Goal: Information Seeking & Learning: Learn about a topic

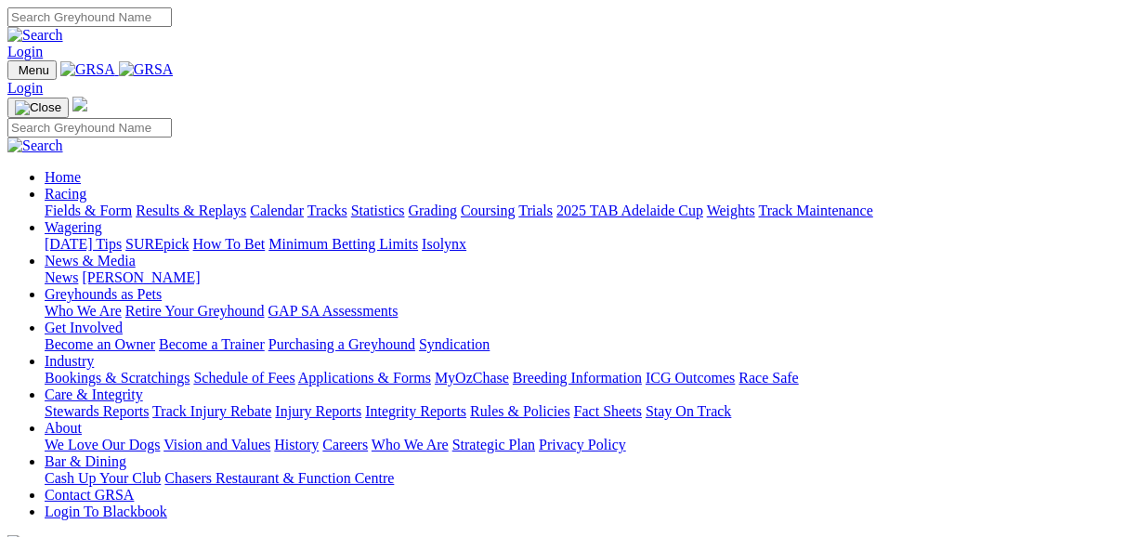
click at [99, 202] on link "Fields & Form" at bounding box center [88, 210] width 87 height 16
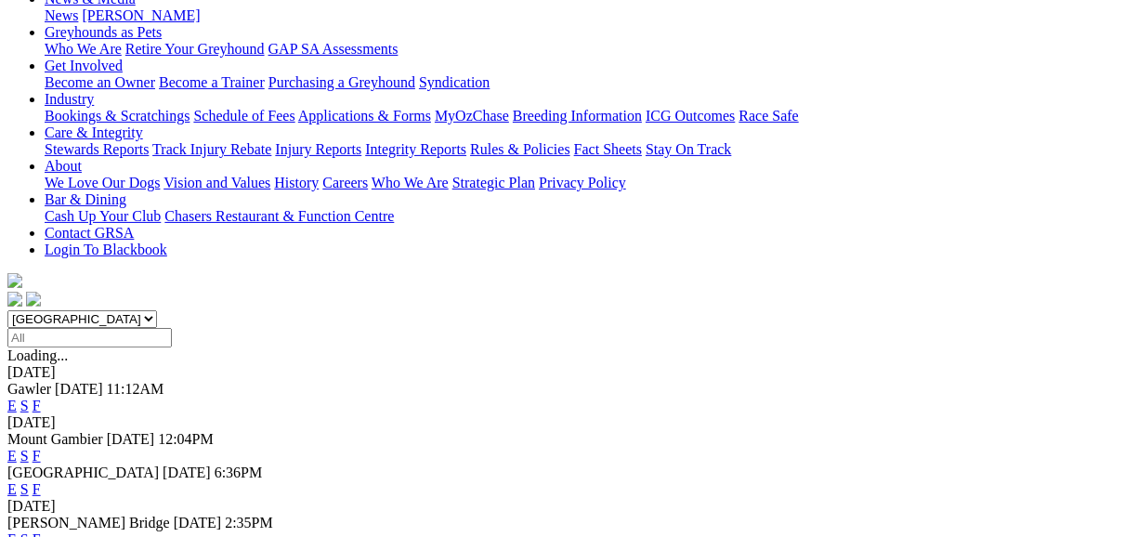
scroll to position [297, 0]
click at [17, 479] on link "E" at bounding box center [11, 487] width 9 height 16
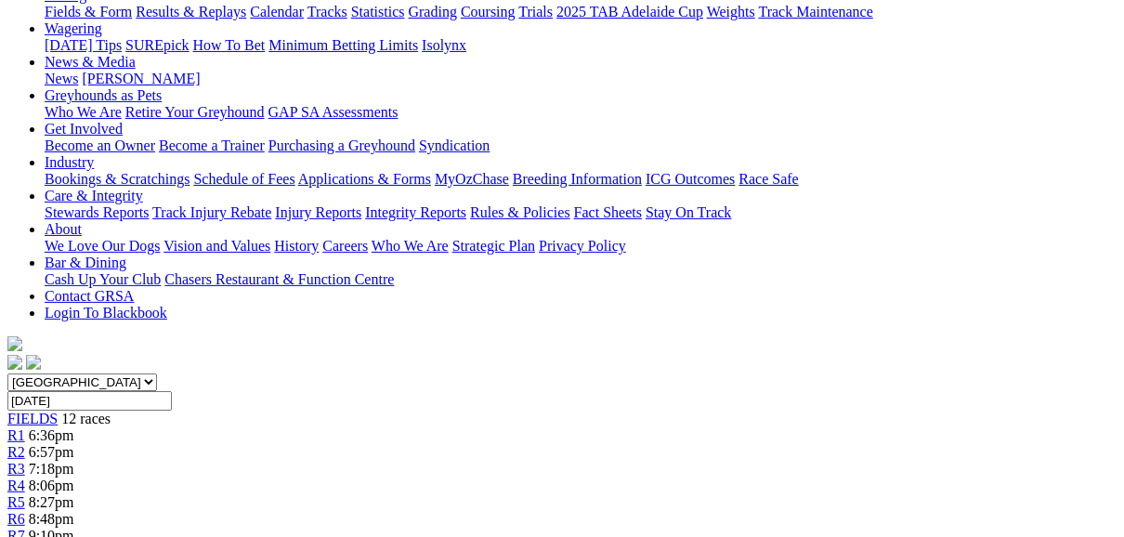
scroll to position [223, 0]
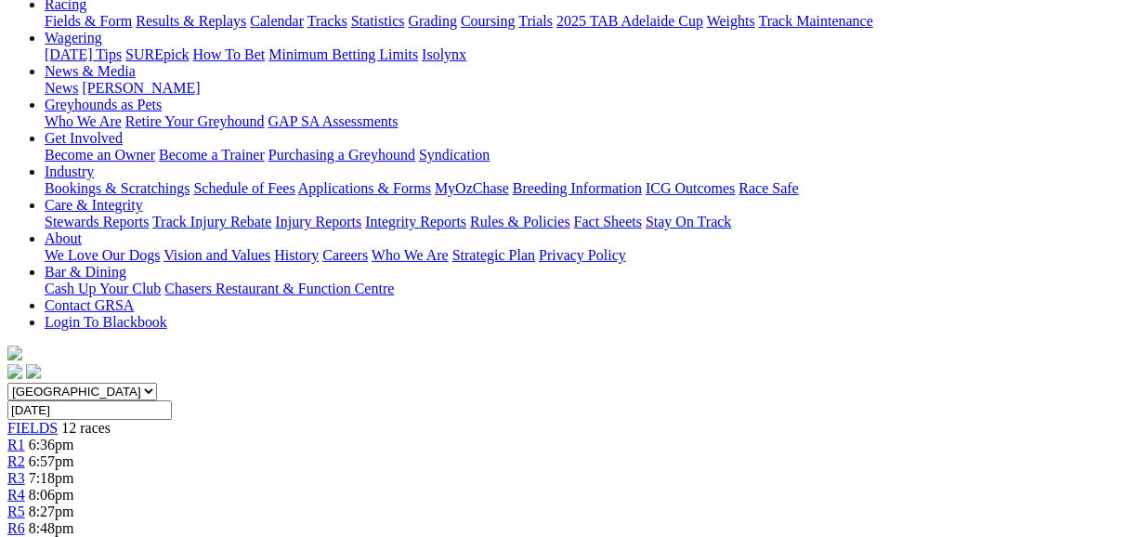
click at [58, 420] on span "FIELDS" at bounding box center [32, 428] width 50 height 16
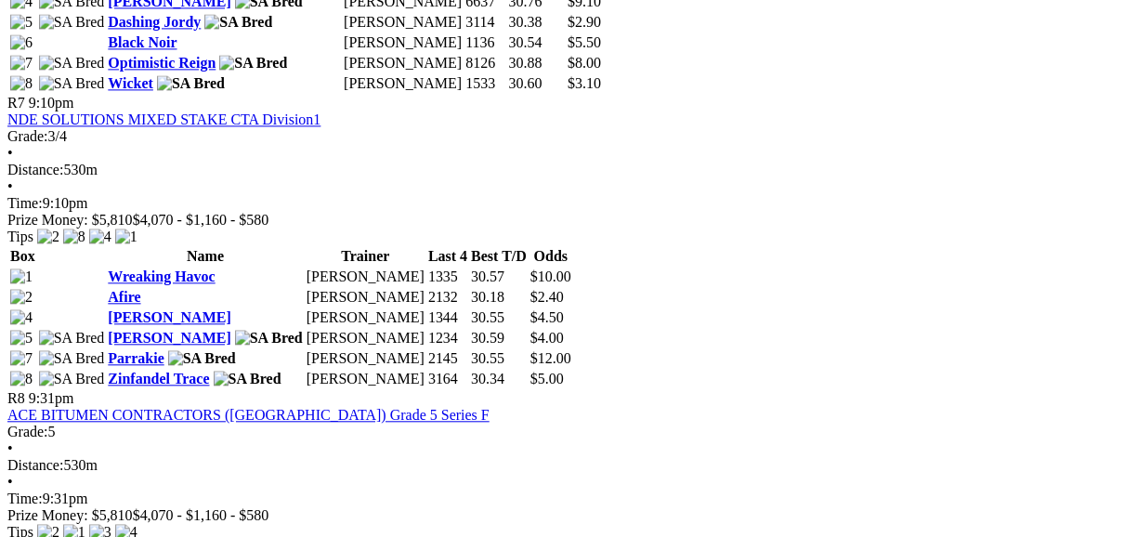
scroll to position [2823, 0]
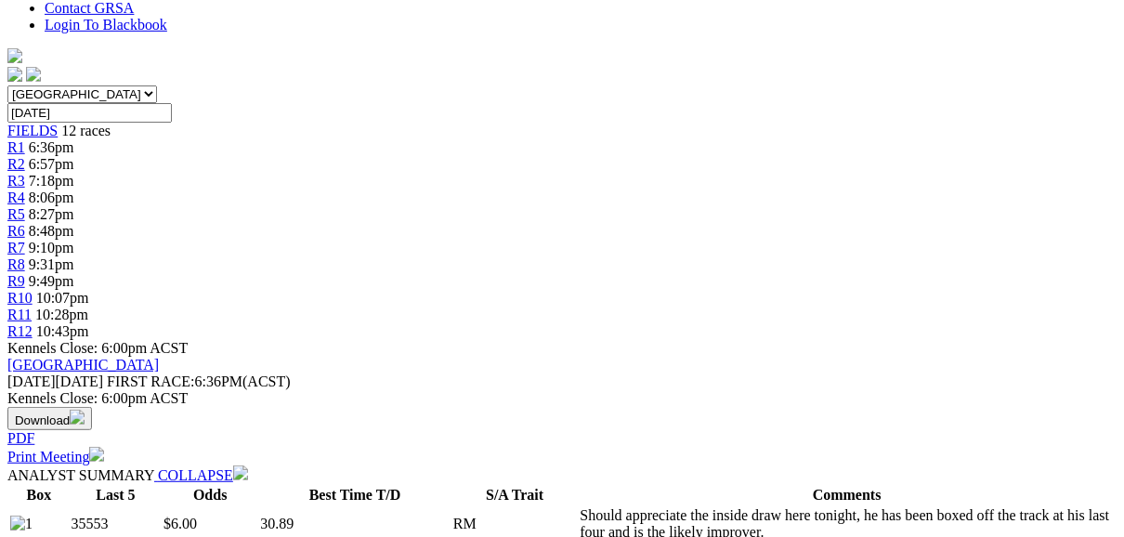
scroll to position [594, 0]
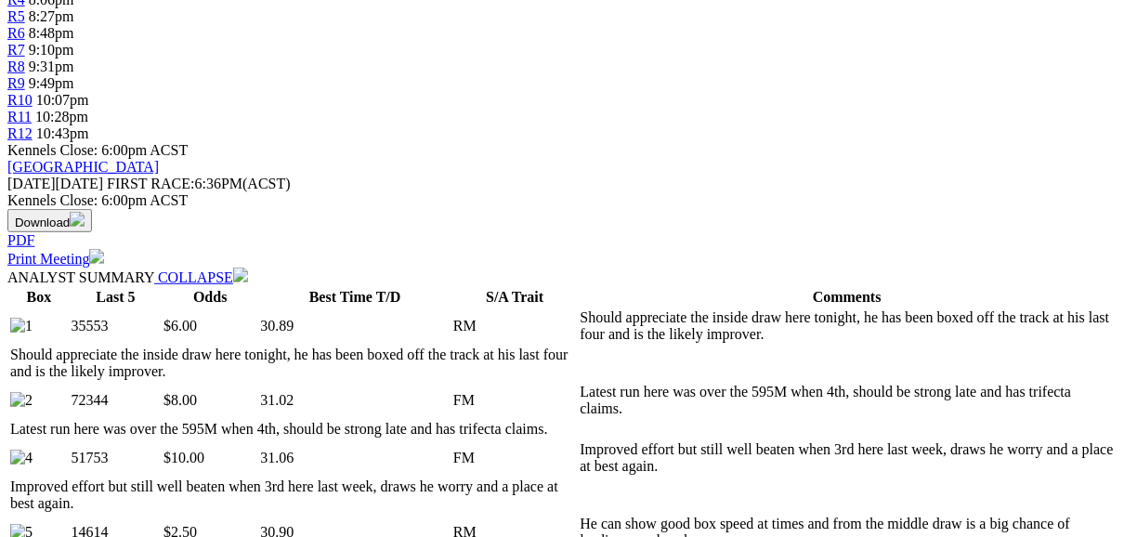
scroll to position [743, 0]
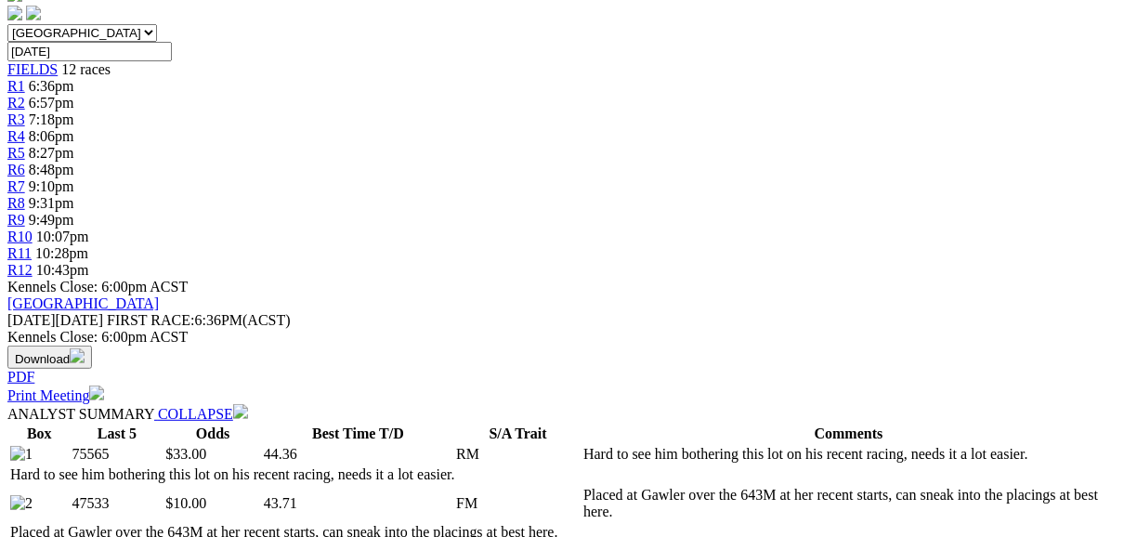
scroll to position [594, 0]
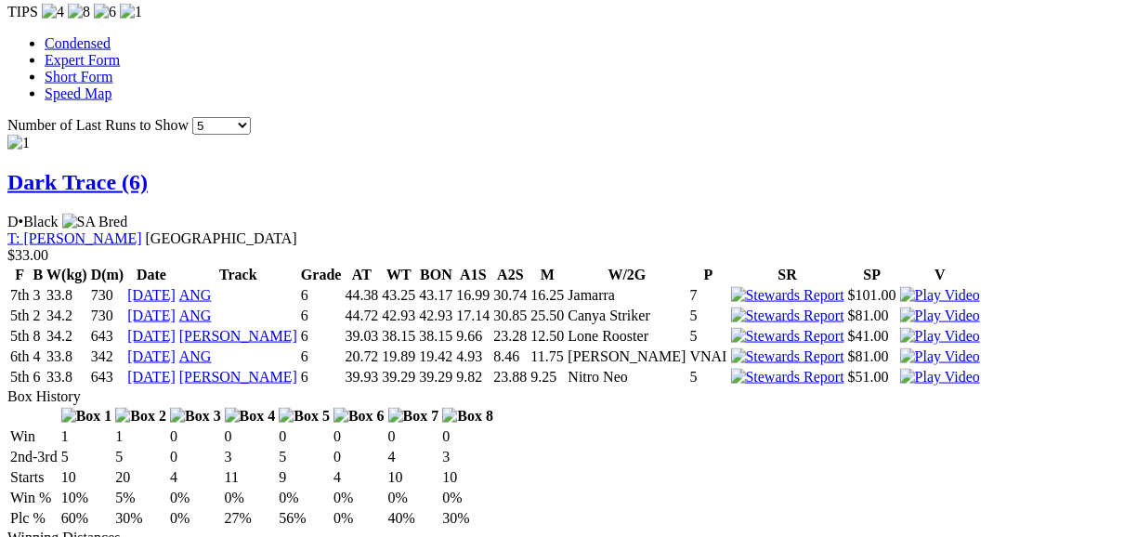
scroll to position [1931, 0]
